Goal: Find specific page/section: Find specific page/section

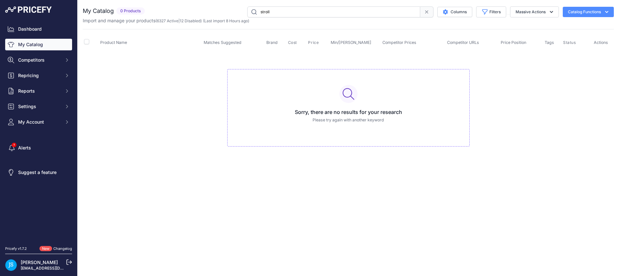
click at [44, 44] on link "My Catalog" at bounding box center [38, 45] width 67 height 12
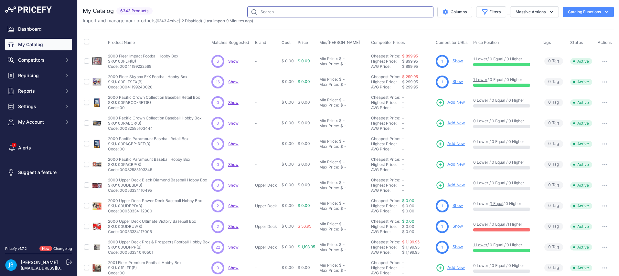
click at [282, 13] on input "text" at bounding box center [340, 11] width 186 height 11
click at [280, 12] on input "text" at bounding box center [340, 11] width 186 height 11
paste input "2024/25 Panini Prizm English Premier League Soccer NPP Blaster Box"
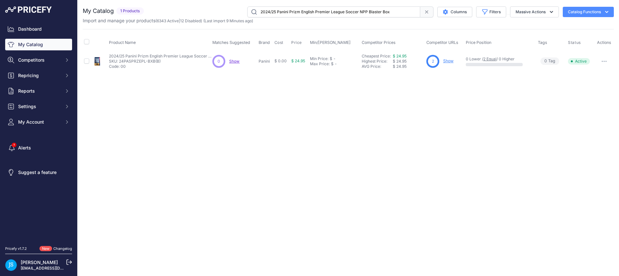
click at [283, 15] on input "2024/25 Panini Prizm English Premier League Soccer NPP Blaster Box" at bounding box center [333, 11] width 173 height 11
paste input "2/23 Panini Donruss Basketball Hobby"
type input "2022/23 Panini Donruss Basketball Hobby"
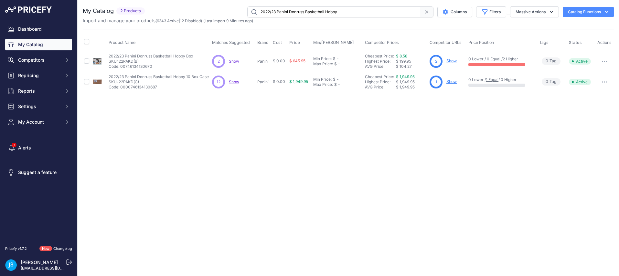
click at [451, 60] on link "Show" at bounding box center [451, 60] width 10 height 5
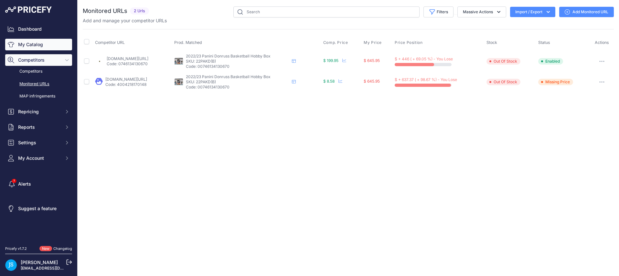
click at [53, 45] on link "My Catalog" at bounding box center [38, 45] width 67 height 12
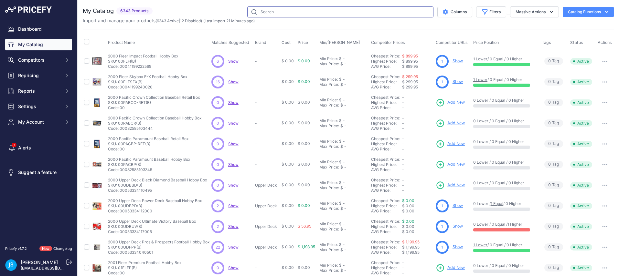
click at [317, 10] on input "text" at bounding box center [340, 11] width 186 height 11
paste input "2017/18 Panini Donruss Optic Basketball Blaster Box"
type input "2017/18 Panini Donruss Optic Basketball Blaster Box"
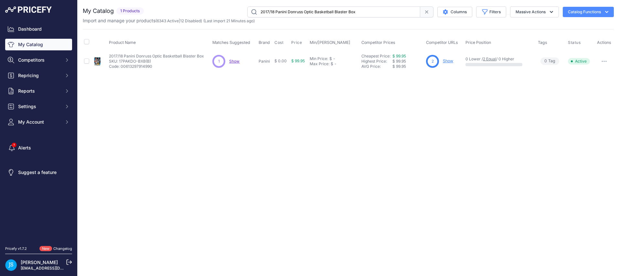
click at [452, 61] on link "Show" at bounding box center [448, 60] width 10 height 5
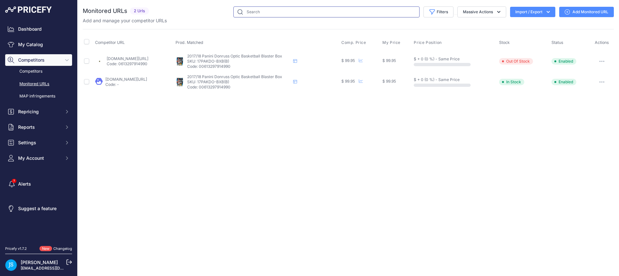
click at [265, 14] on input "text" at bounding box center [326, 11] width 186 height 11
click at [50, 40] on link "My Catalog" at bounding box center [38, 45] width 67 height 12
click at [266, 14] on input "text" at bounding box center [326, 11] width 186 height 11
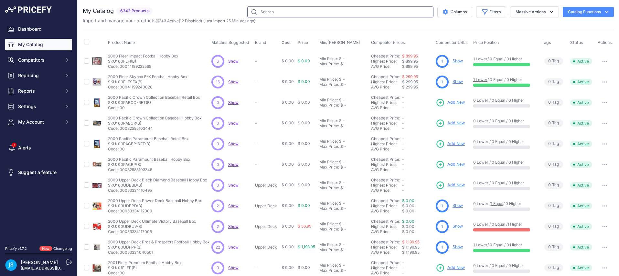
click at [266, 14] on input "text" at bounding box center [340, 11] width 186 height 11
paste input "2025 Topps Series 1 Baseball Monster Box"
type input "2025 Topps Series 1 Baseball Monster Box"
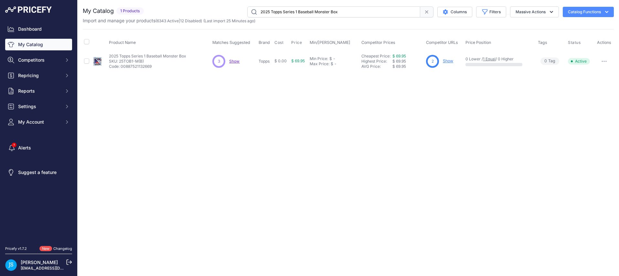
click at [443, 59] on link "Show" at bounding box center [448, 60] width 10 height 5
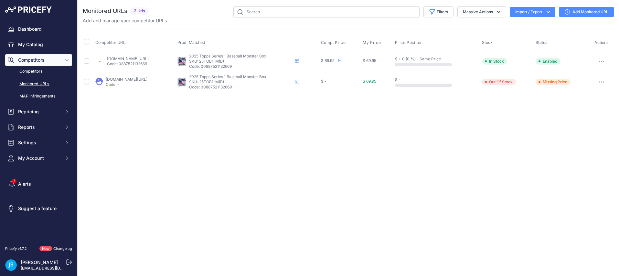
click at [129, 57] on link "steelcitycollectibles.com/i/2025-topps-series-1-baseball-monster-box?prirule_jd…" at bounding box center [128, 58] width 42 height 5
click at [21, 45] on link "My Catalog" at bounding box center [38, 45] width 67 height 12
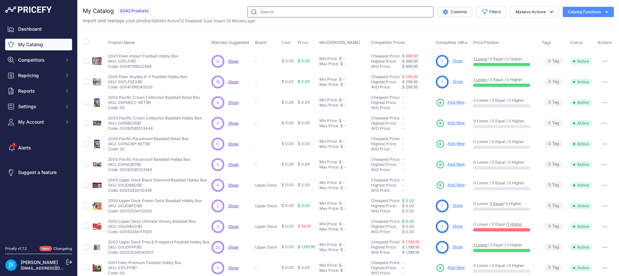
click at [280, 11] on input "text" at bounding box center [340, 11] width 186 height 11
paste input "2017/18 Panini Donruss Basketball Hobby Box"
type input "2017/18 Panini Donruss Basketball Hobby Box"
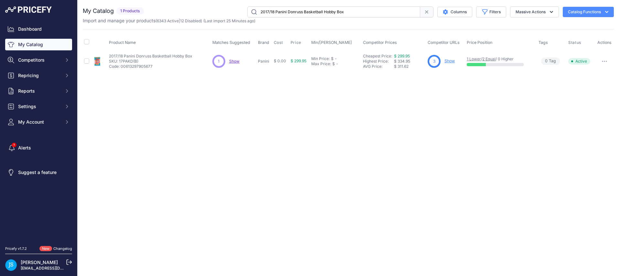
click at [447, 61] on link "Show" at bounding box center [449, 60] width 10 height 5
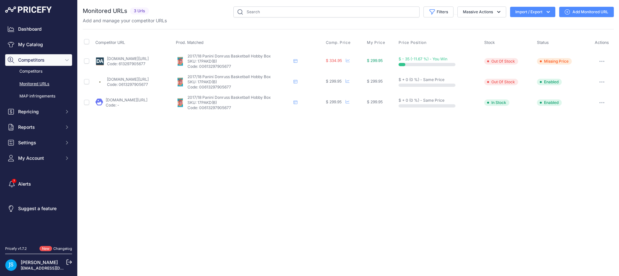
click at [142, 100] on link "[DOMAIN_NAME][URL]" at bounding box center [127, 100] width 42 height 5
click at [38, 41] on link "My Catalog" at bounding box center [38, 45] width 67 height 12
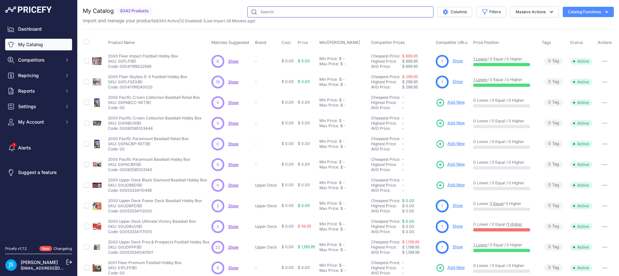
click at [261, 12] on input "text" at bounding box center [340, 11] width 186 height 11
paste input "2024 Panini Black Football Hobby Box"
type input "2024 Panini Black Football Hobby Box"
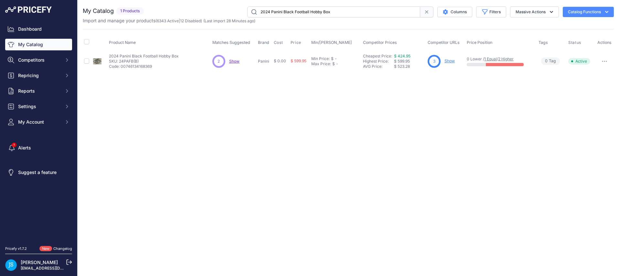
click at [447, 60] on link "Show" at bounding box center [449, 60] width 10 height 5
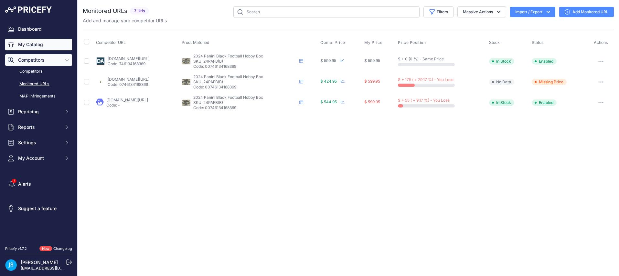
click at [37, 47] on link "My Catalog" at bounding box center [38, 45] width 67 height 12
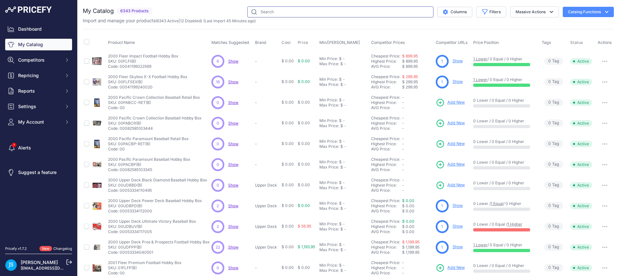
click at [274, 14] on input "text" at bounding box center [340, 11] width 186 height 11
paste input "2023 [PERSON_NAME] Platinum Baseball Mega Box"
type input "2023 [PERSON_NAME] Platinum Baseball Mega Box"
